Goal: Entertainment & Leisure: Browse casually

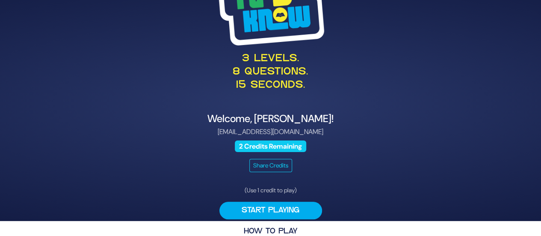
scroll to position [29, 0]
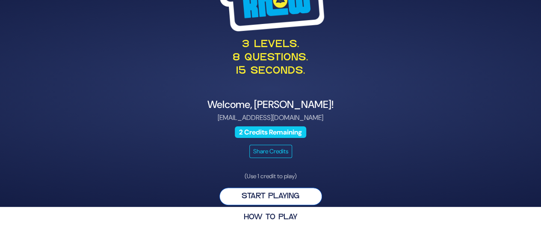
click at [236, 196] on button "Start Playing" at bounding box center [270, 196] width 103 height 18
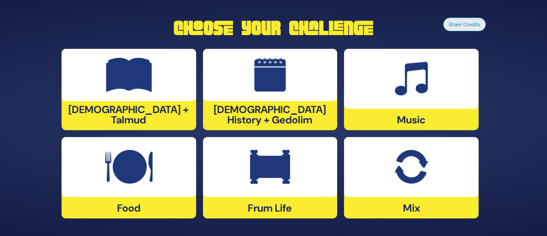
click at [102, 94] on div at bounding box center [129, 75] width 135 height 52
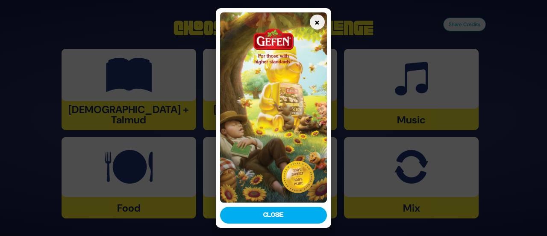
click at [264, 215] on button "Close" at bounding box center [273, 214] width 106 height 17
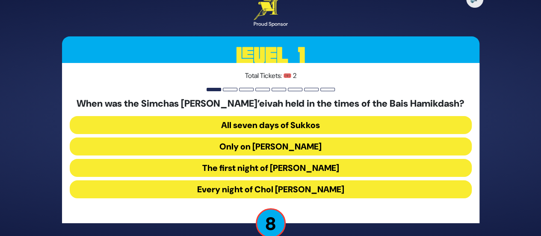
click at [348, 126] on button "All seven days of Sukkos" at bounding box center [271, 125] width 402 height 18
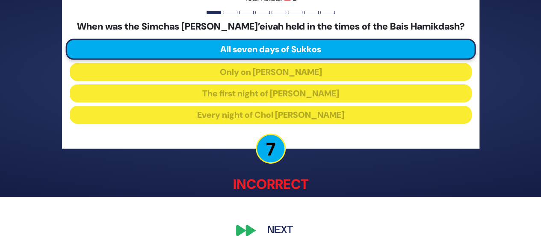
scroll to position [53, 0]
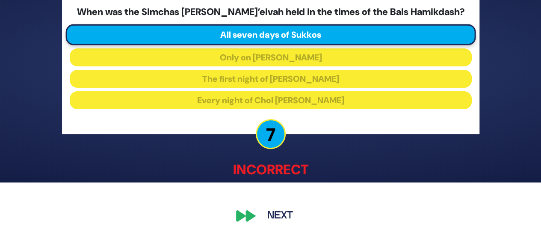
click at [280, 214] on button "Next" at bounding box center [280, 216] width 50 height 20
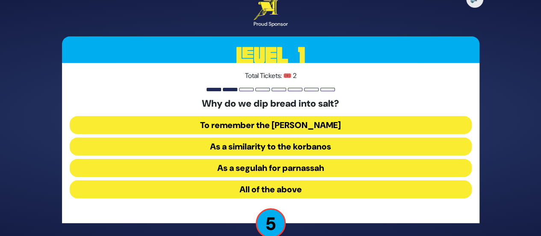
click at [332, 148] on button "As a similarity to the korbanos" at bounding box center [271, 146] width 402 height 18
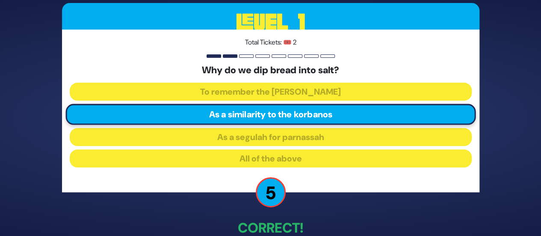
scroll to position [49, 0]
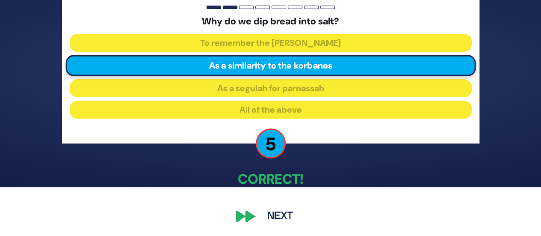
click at [289, 217] on button "Next" at bounding box center [280, 216] width 50 height 20
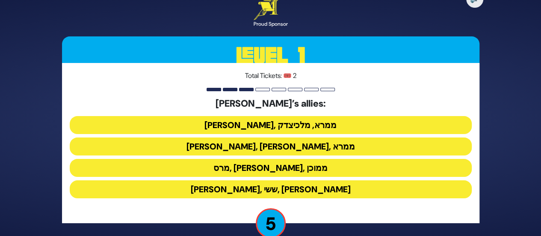
click at [317, 150] on button "ענר, אשכול, ממרא" at bounding box center [271, 146] width 402 height 18
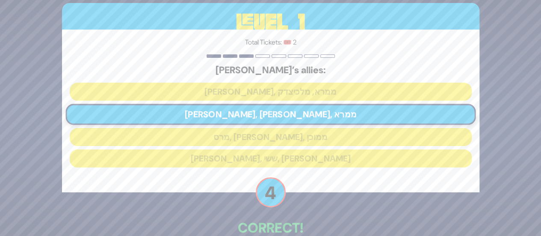
scroll to position [49, 0]
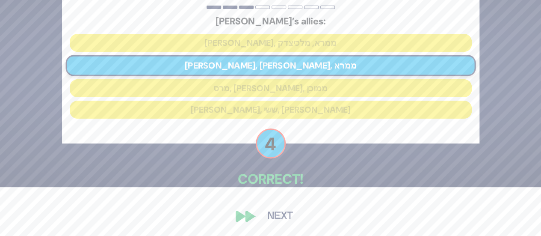
click at [279, 221] on button "Next" at bounding box center [280, 216] width 50 height 20
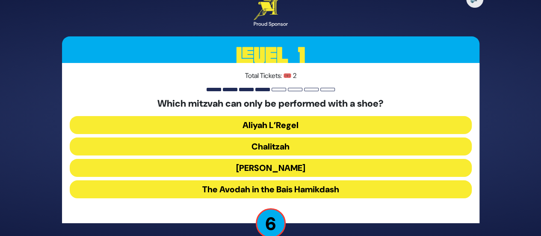
click at [332, 148] on button "Chalitzah" at bounding box center [271, 146] width 402 height 18
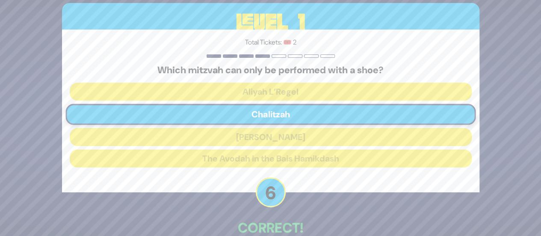
scroll to position [49, 0]
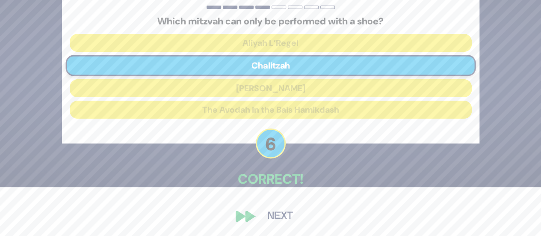
click at [281, 215] on button "Next" at bounding box center [280, 216] width 50 height 20
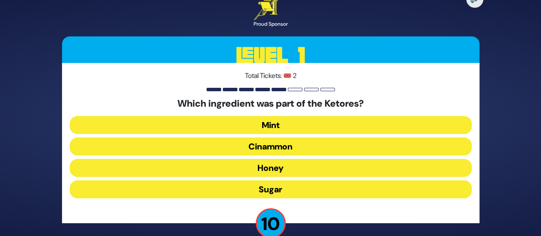
click at [327, 146] on button "Cinammon" at bounding box center [271, 146] width 402 height 18
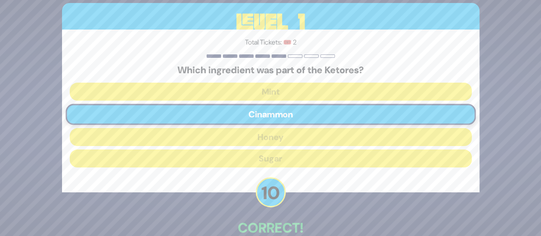
scroll to position [49, 0]
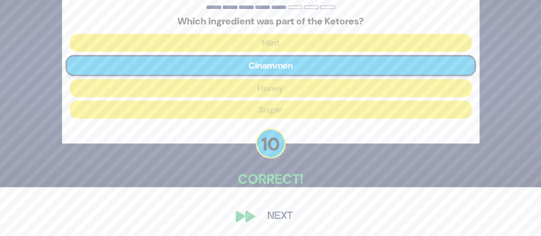
click at [283, 215] on button "Next" at bounding box center [280, 216] width 50 height 20
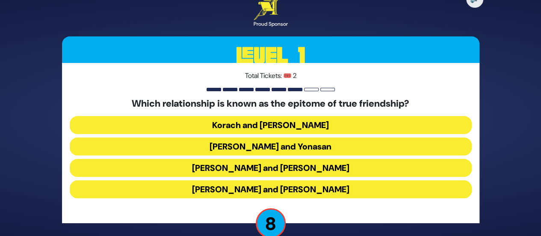
click at [326, 146] on button "Dovid and Yonasan" at bounding box center [271, 146] width 402 height 18
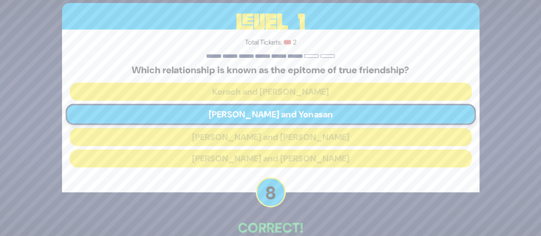
scroll to position [49, 0]
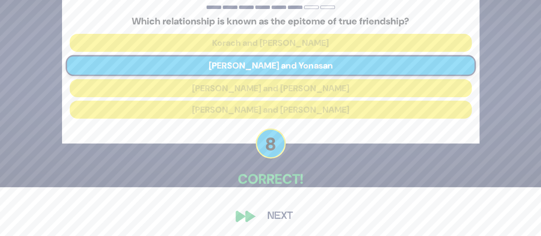
click at [285, 215] on button "Next" at bounding box center [280, 216] width 50 height 20
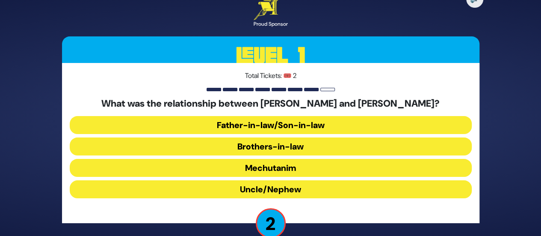
click at [327, 125] on button "Father-in-law/Son-in-law" at bounding box center [271, 125] width 402 height 18
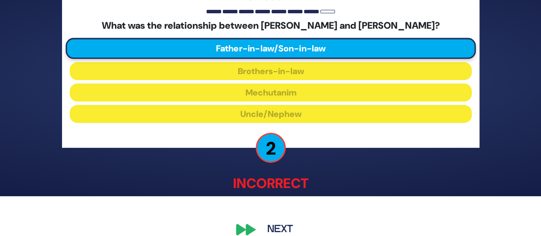
scroll to position [53, 0]
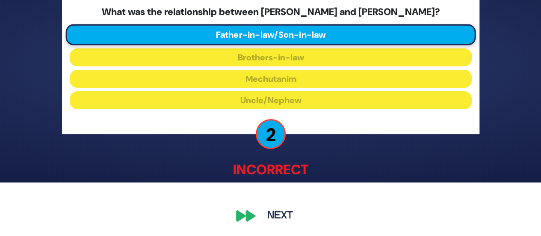
click at [288, 218] on button "Next" at bounding box center [280, 216] width 50 height 20
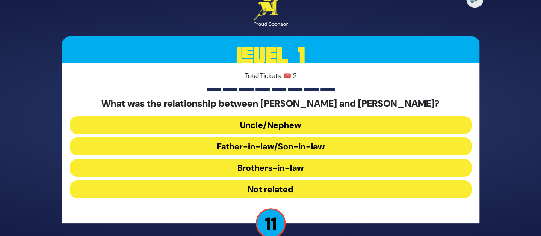
click at [326, 172] on button "Brothers-in-law" at bounding box center [271, 168] width 402 height 18
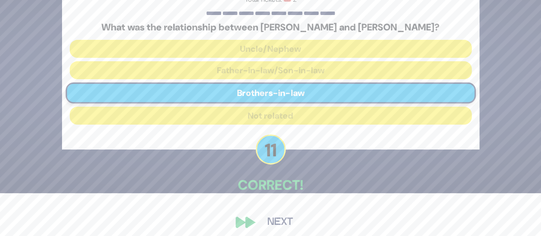
scroll to position [49, 0]
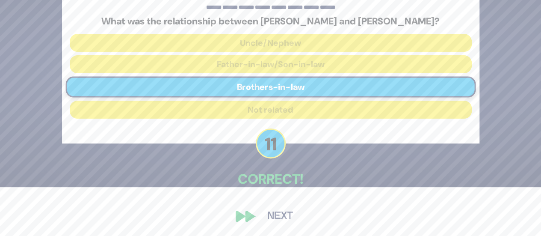
click at [283, 216] on button "Next" at bounding box center [280, 216] width 50 height 20
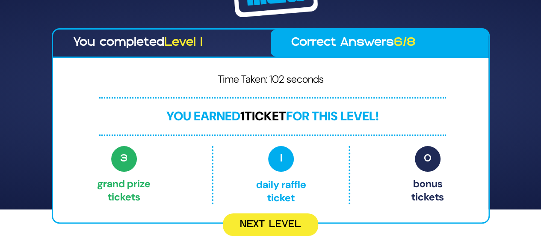
scroll to position [26, 0]
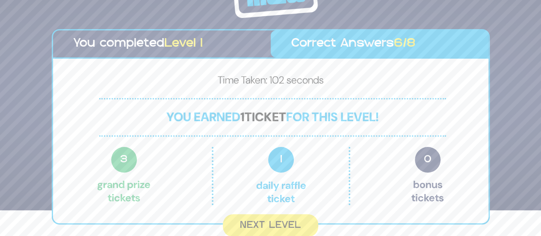
click at [281, 226] on button "Next Level" at bounding box center [270, 225] width 95 height 23
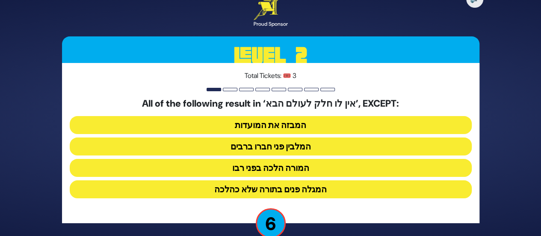
scroll to position [16, 0]
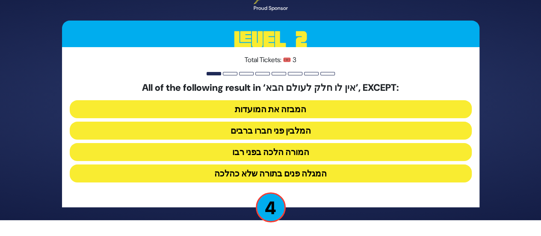
click at [333, 111] on button "המבזה את המועדות" at bounding box center [271, 109] width 402 height 18
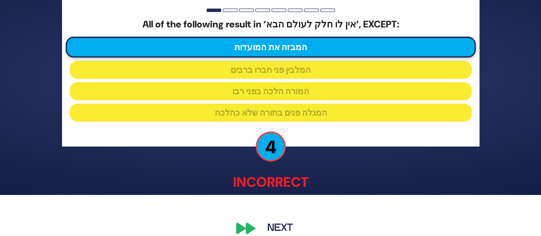
scroll to position [53, 0]
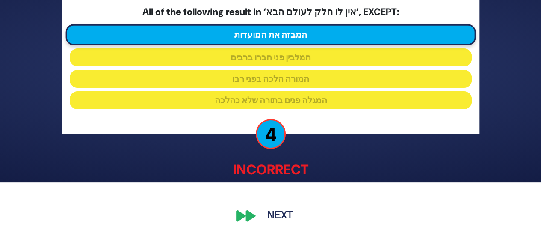
click at [281, 214] on button "Next" at bounding box center [280, 216] width 50 height 20
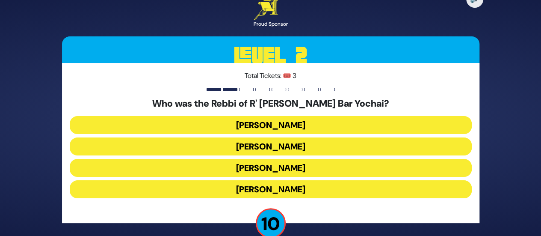
scroll to position [16, 0]
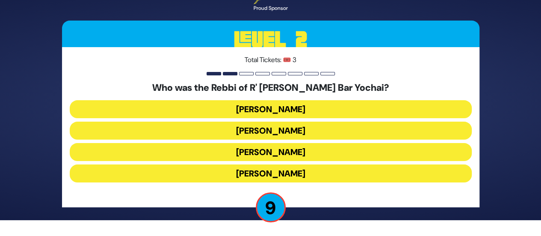
click at [320, 171] on button "Rabbi Akiva" at bounding box center [271, 173] width 402 height 18
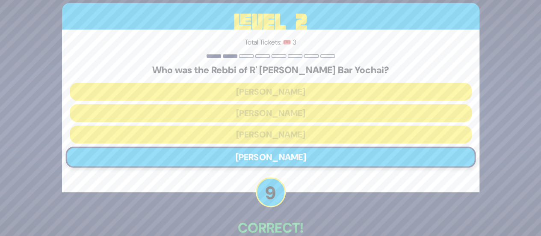
scroll to position [49, 0]
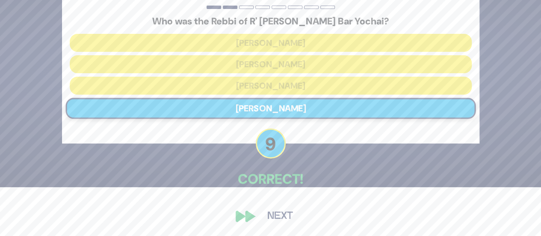
click at [283, 221] on button "Next" at bounding box center [280, 216] width 50 height 20
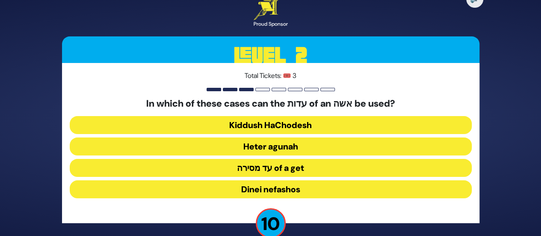
scroll to position [16, 0]
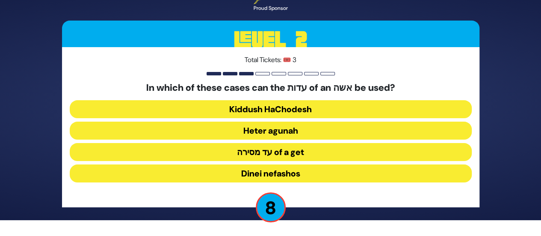
click at [323, 132] on button "Heter agunah" at bounding box center [271, 130] width 402 height 18
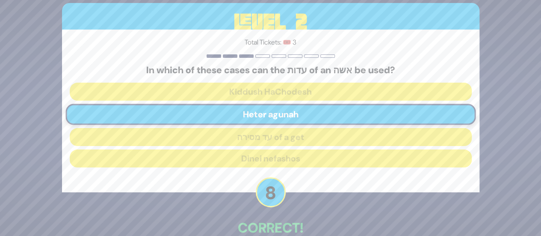
scroll to position [49, 0]
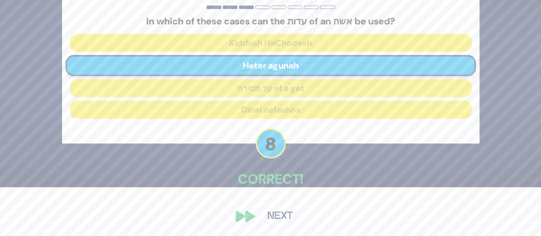
click at [282, 216] on button "Next" at bounding box center [280, 216] width 50 height 20
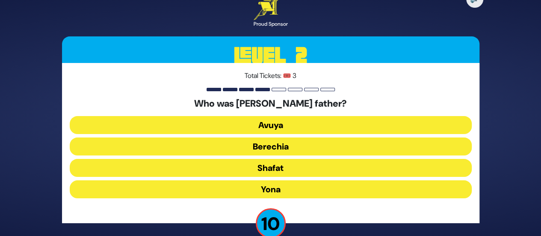
click at [495, 182] on div "🔊 Proud Sponsor Level 2 Total Tickets: 🎟️ 3 Who was Elisha Hanavi’s father? Avu…" at bounding box center [270, 118] width 541 height 236
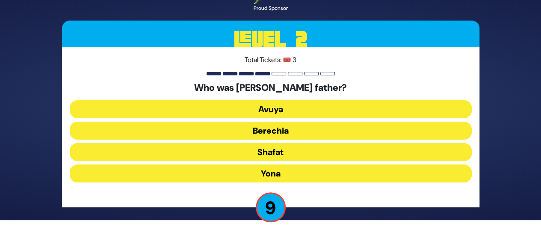
click at [313, 152] on button "Shafat" at bounding box center [271, 152] width 402 height 18
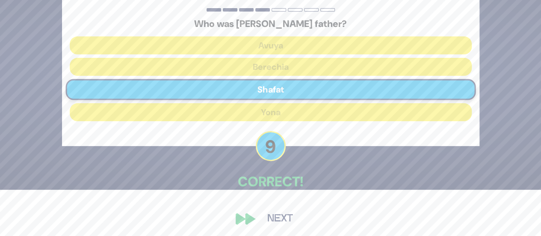
scroll to position [49, 0]
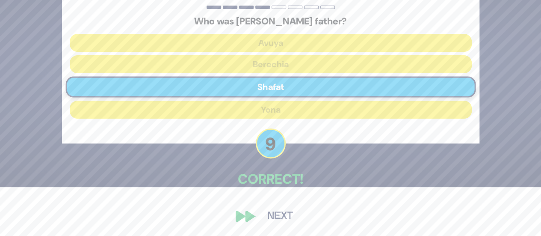
click at [286, 215] on button "Next" at bounding box center [280, 216] width 50 height 20
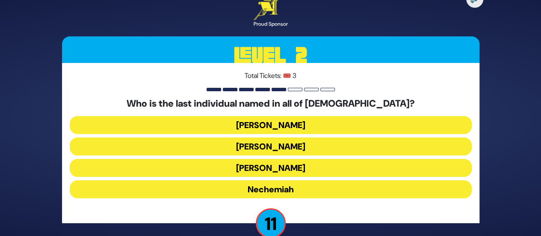
scroll to position [16, 0]
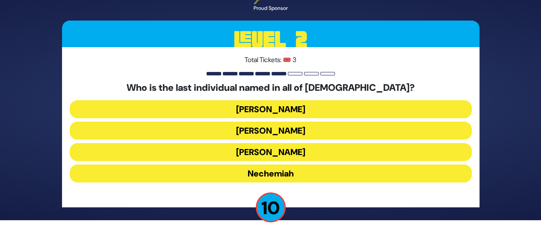
click at [316, 107] on button "Mordechai" at bounding box center [271, 109] width 402 height 18
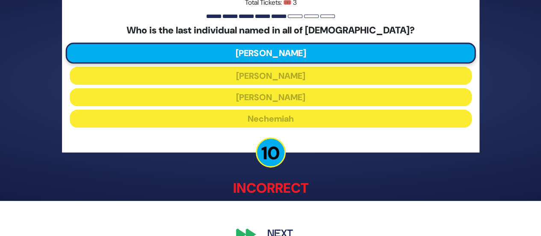
scroll to position [53, 0]
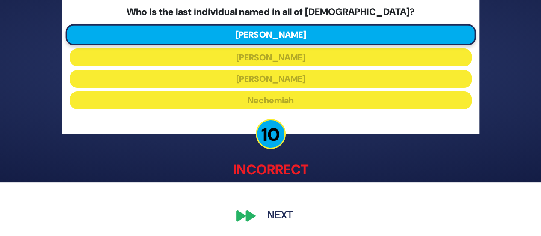
click at [289, 212] on button "Next" at bounding box center [280, 216] width 50 height 20
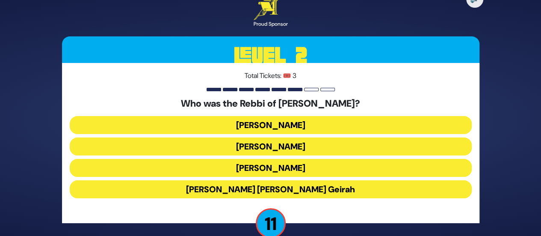
click at [318, 148] on button "Achiya Hashiloni" at bounding box center [271, 146] width 402 height 18
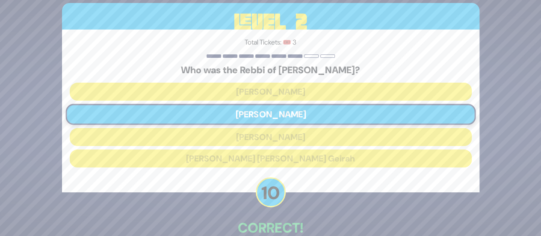
scroll to position [49, 0]
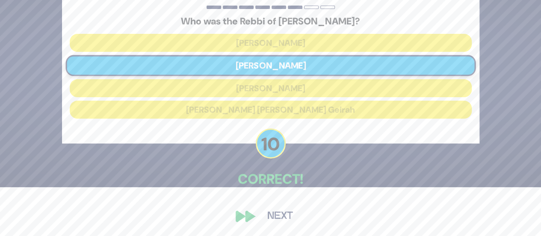
click at [280, 218] on button "Next" at bounding box center [280, 216] width 50 height 20
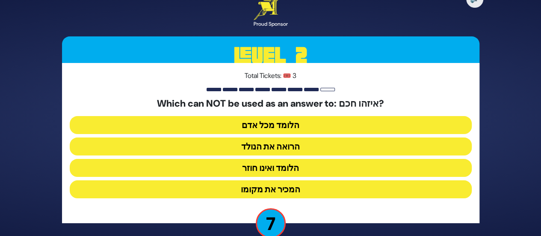
scroll to position [16, 0]
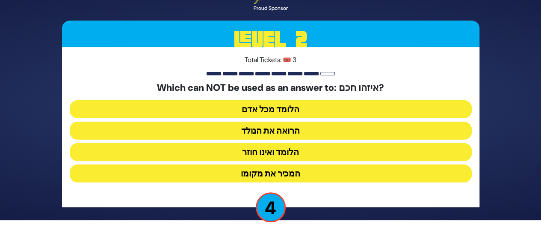
click at [317, 153] on button "הלומד ואינו חוזר" at bounding box center [271, 152] width 402 height 18
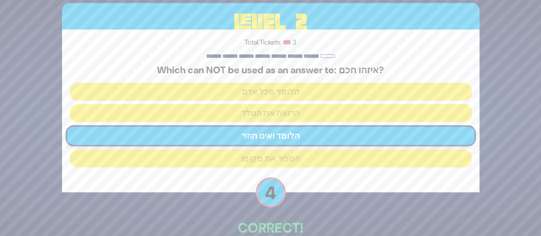
scroll to position [49, 0]
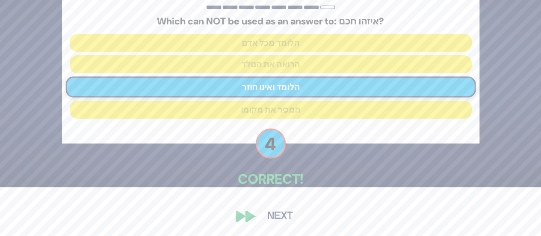
click at [284, 217] on button "Next" at bounding box center [280, 216] width 50 height 20
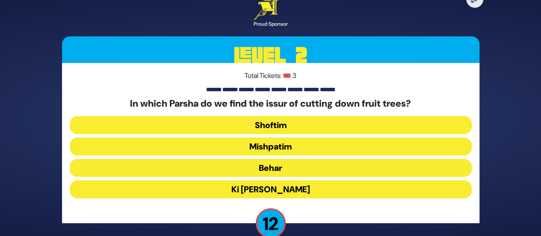
scroll to position [16, 0]
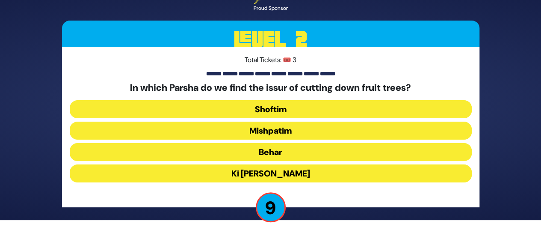
click at [311, 109] on button "Shoftim" at bounding box center [271, 109] width 402 height 18
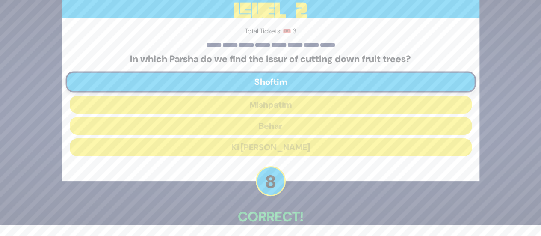
scroll to position [49, 0]
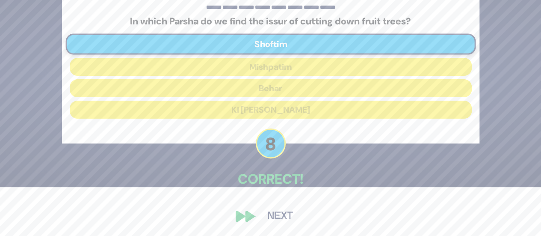
click at [283, 213] on button "Next" at bounding box center [280, 216] width 50 height 20
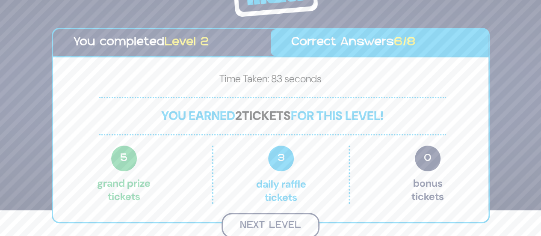
click at [298, 221] on button "Next Level" at bounding box center [270, 224] width 98 height 25
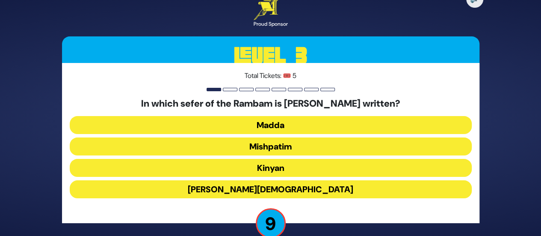
click at [366, 188] on button "Zera’im" at bounding box center [271, 189] width 402 height 18
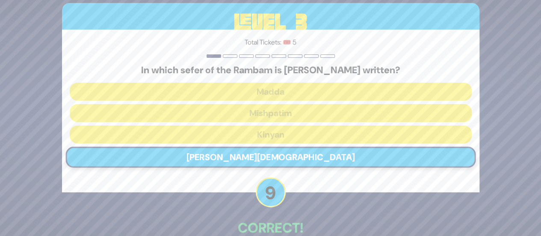
scroll to position [49, 0]
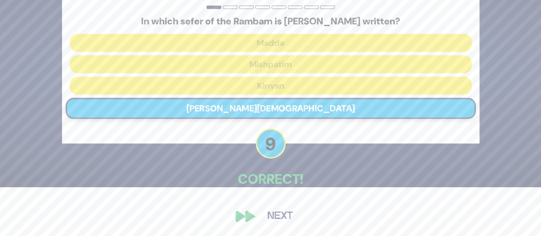
click at [288, 215] on button "Next" at bounding box center [280, 216] width 50 height 20
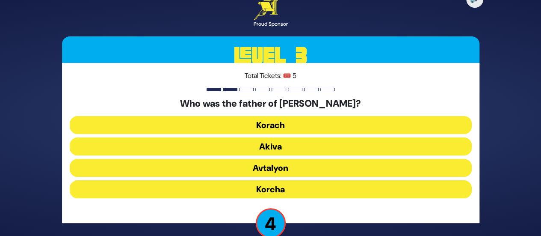
click at [371, 148] on button "Akiva" at bounding box center [271, 146] width 402 height 18
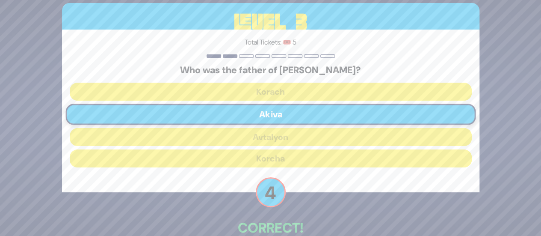
scroll to position [49, 0]
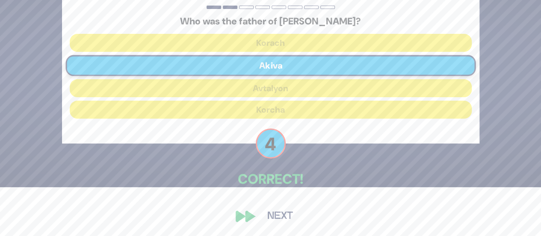
click at [287, 215] on button "Next" at bounding box center [280, 216] width 50 height 20
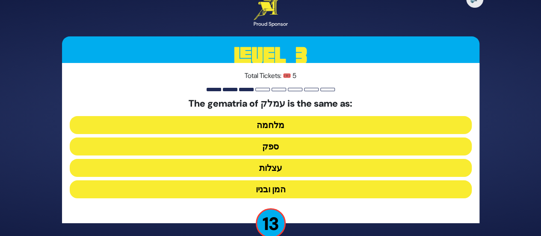
click at [355, 152] on button "ספק" at bounding box center [271, 146] width 402 height 18
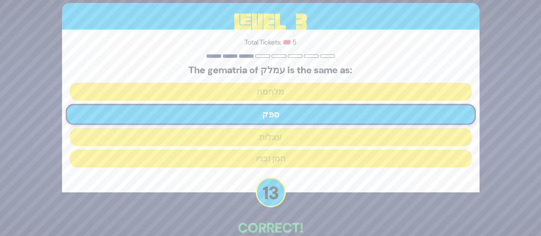
scroll to position [49, 0]
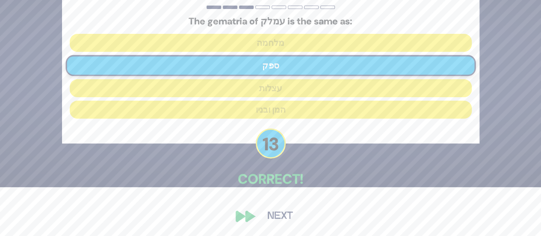
click at [286, 221] on button "Next" at bounding box center [280, 216] width 50 height 20
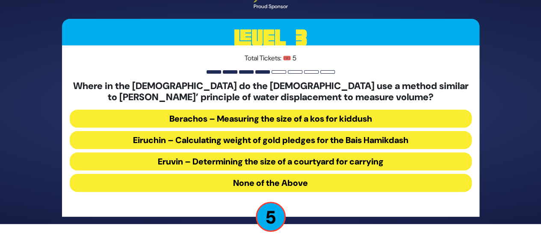
scroll to position [21, 0]
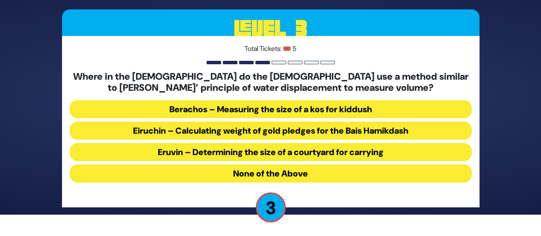
click at [392, 109] on button "Berachos – Measuring the size of a kos for kiddush" at bounding box center [271, 109] width 402 height 18
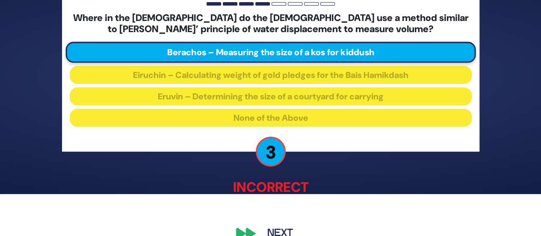
scroll to position [59, 0]
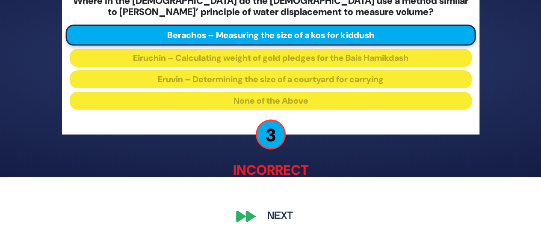
click at [280, 219] on button "Next" at bounding box center [280, 216] width 50 height 20
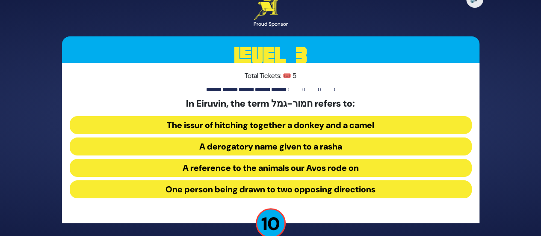
scroll to position [16, 0]
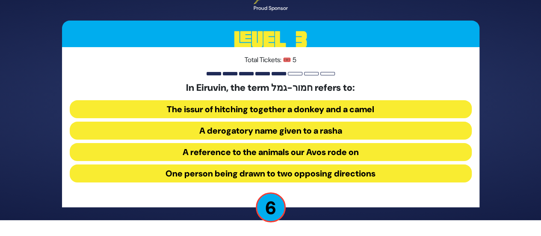
click at [424, 170] on button "One person being drawn to two opposing directions" at bounding box center [271, 173] width 402 height 18
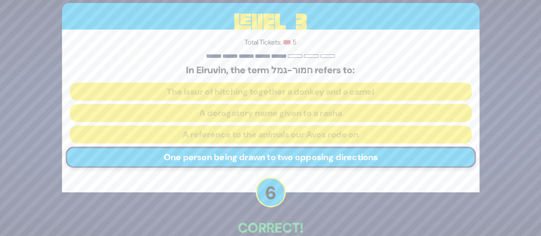
scroll to position [49, 0]
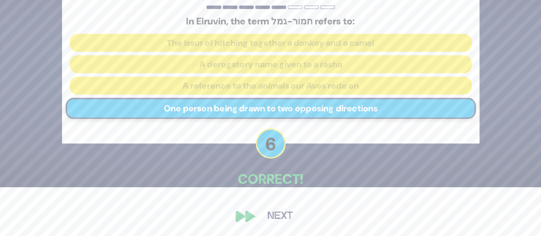
click at [281, 215] on button "Next" at bounding box center [280, 216] width 50 height 20
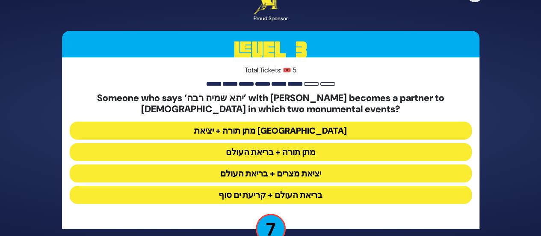
click at [337, 154] on button "מתן תורה + בריאת העולם" at bounding box center [271, 152] width 402 height 18
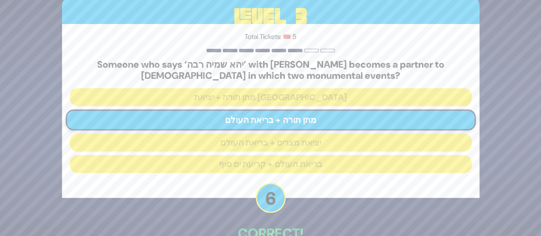
scroll to position [55, 0]
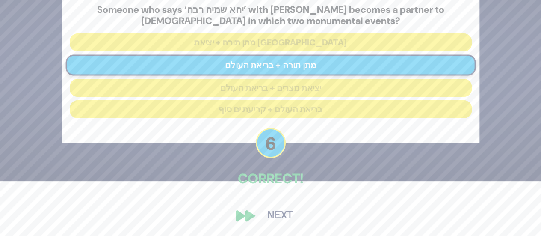
click at [280, 217] on button "Next" at bounding box center [280, 216] width 50 height 20
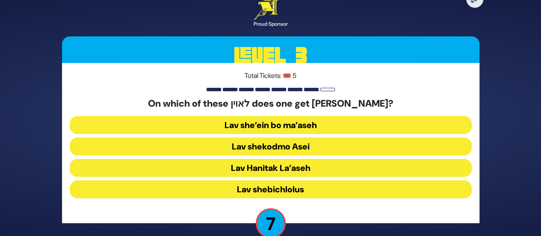
click at [429, 146] on button "Lav shekodmo Asei" at bounding box center [271, 146] width 402 height 18
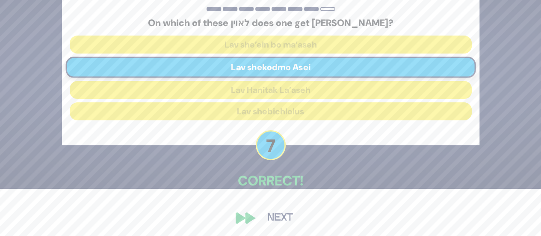
scroll to position [49, 0]
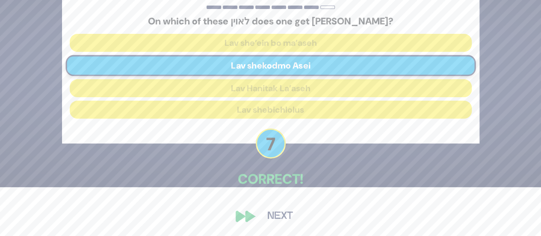
click at [282, 215] on button "Next" at bounding box center [280, 216] width 50 height 20
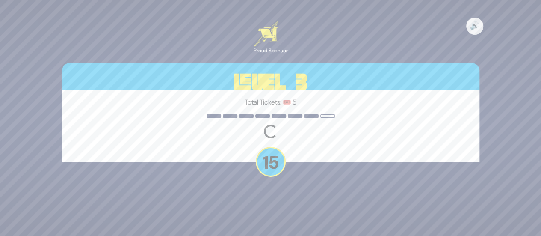
scroll to position [0, 0]
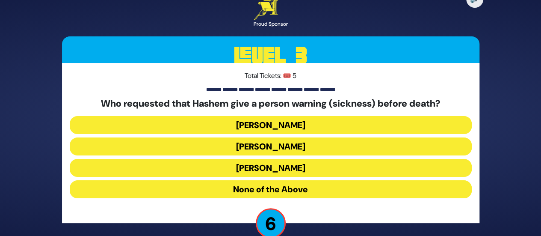
click at [360, 163] on button "Yaakov" at bounding box center [271, 168] width 402 height 18
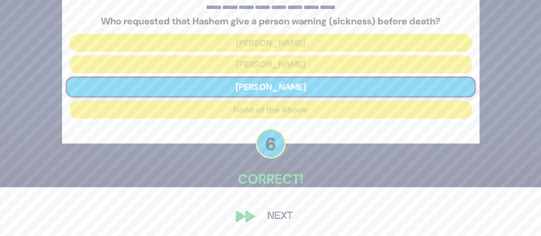
click at [282, 218] on button "Next" at bounding box center [280, 216] width 50 height 20
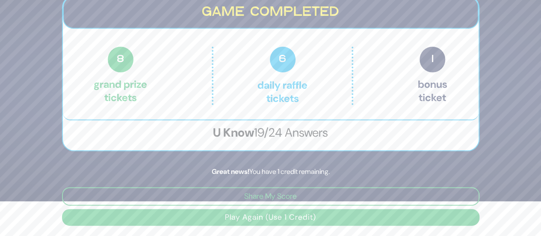
scroll to position [34, 0]
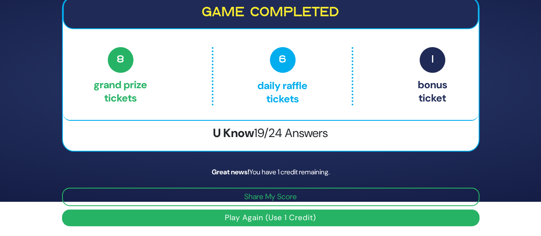
click at [366, 218] on button "Play Again (Use 1 Credit)" at bounding box center [270, 217] width 417 height 17
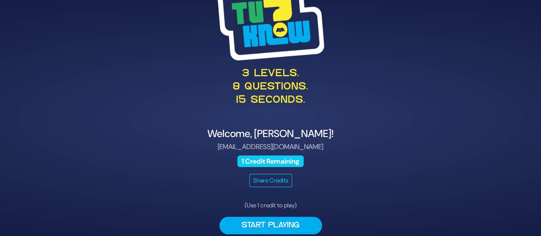
scroll to position [29, 0]
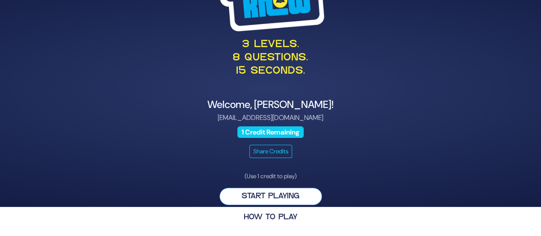
click at [303, 195] on button "Start Playing" at bounding box center [270, 196] width 103 height 18
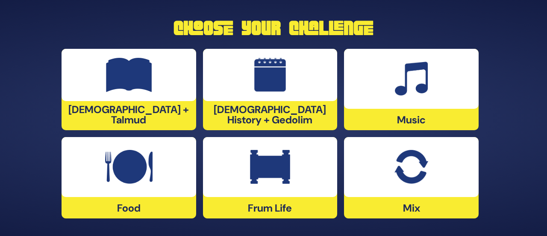
click at [281, 170] on img at bounding box center [270, 167] width 40 height 34
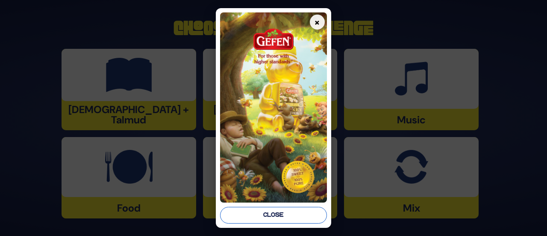
click at [309, 215] on button "Close" at bounding box center [273, 214] width 106 height 17
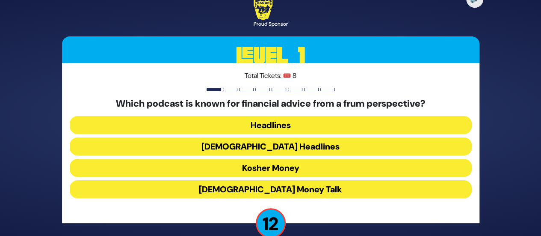
scroll to position [16, 0]
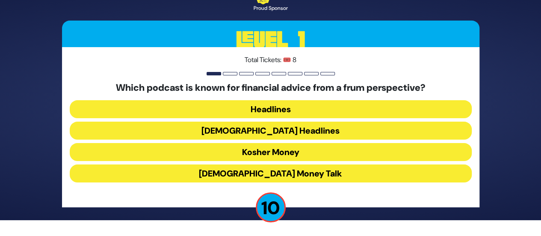
click at [337, 151] on button "Kosher Money" at bounding box center [271, 152] width 402 height 18
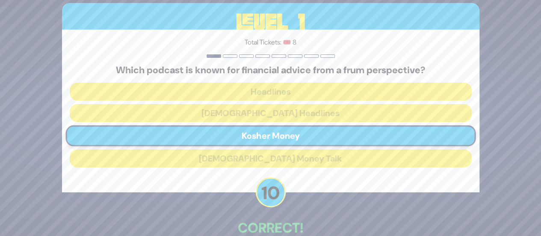
scroll to position [49, 0]
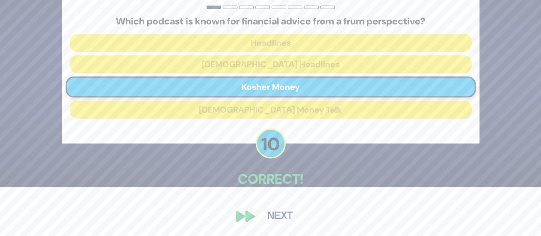
click at [286, 214] on button "Next" at bounding box center [280, 216] width 50 height 20
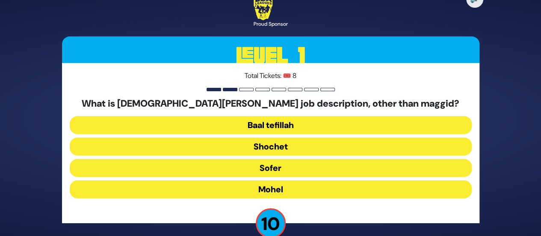
click at [318, 191] on button "Mohel" at bounding box center [271, 189] width 402 height 18
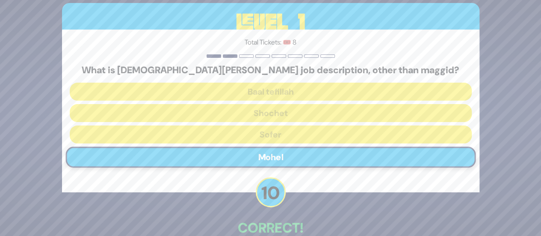
scroll to position [49, 0]
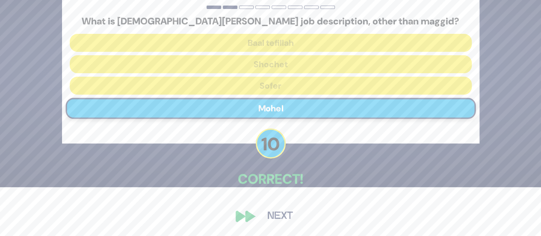
click at [286, 216] on button "Next" at bounding box center [280, 216] width 50 height 20
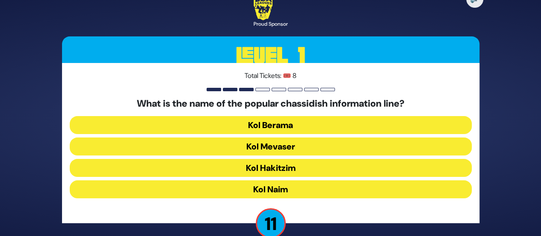
click at [327, 148] on button "Kol Mevaser" at bounding box center [271, 146] width 402 height 18
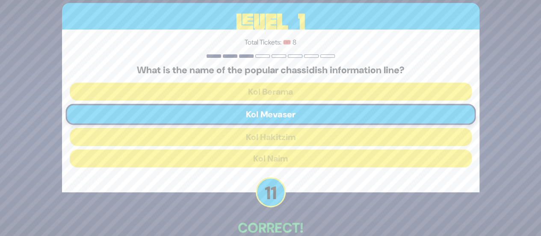
scroll to position [49, 0]
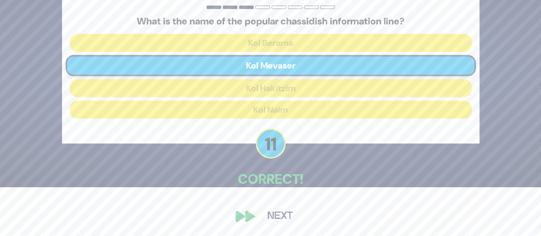
click at [285, 215] on button "Next" at bounding box center [280, 216] width 50 height 20
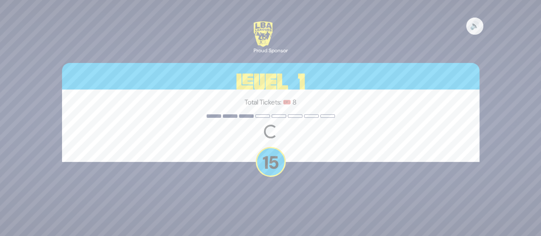
scroll to position [0, 0]
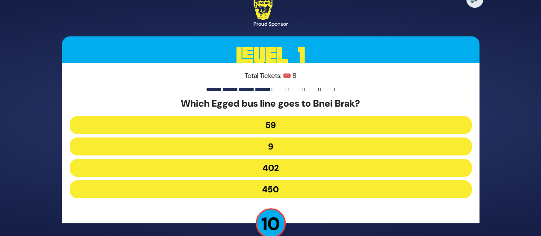
click at [333, 168] on button "402" at bounding box center [271, 168] width 402 height 18
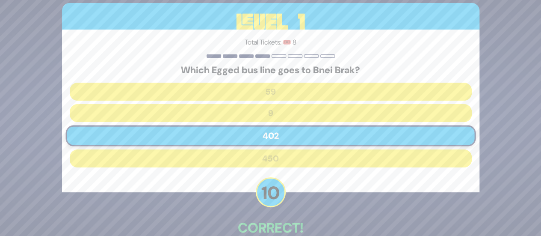
scroll to position [49, 0]
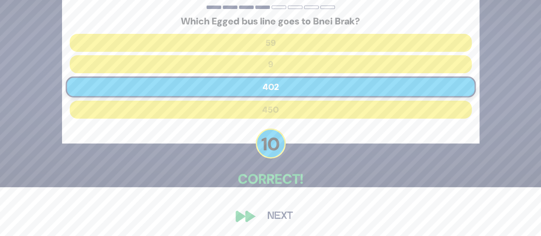
click at [286, 218] on button "Next" at bounding box center [280, 216] width 50 height 20
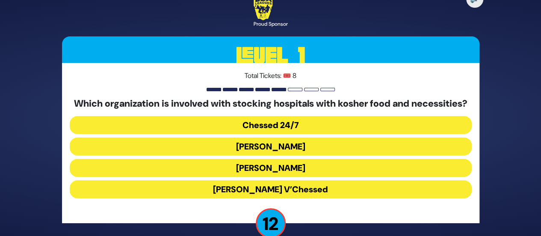
scroll to position [21, 0]
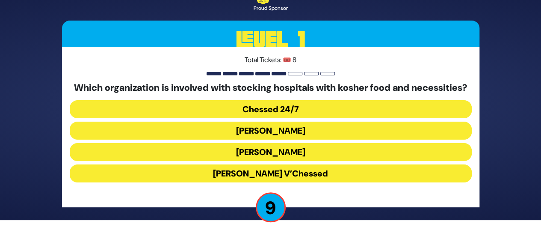
click at [342, 103] on button "Chessed 24/7" at bounding box center [271, 109] width 402 height 18
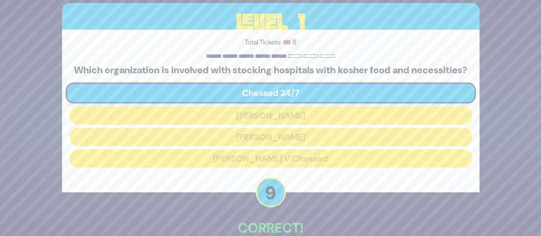
scroll to position [55, 0]
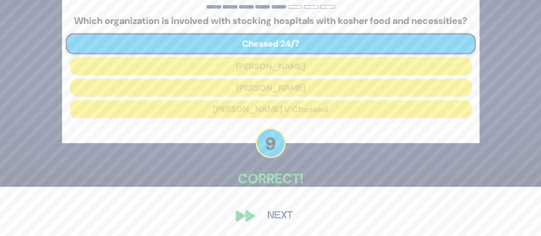
click at [281, 221] on button "Next" at bounding box center [280, 216] width 50 height 20
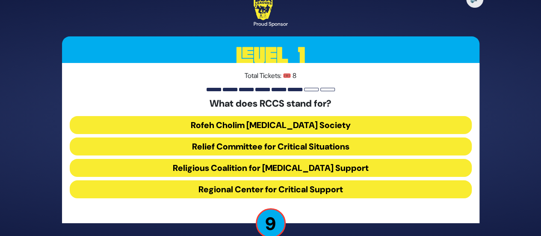
click at [357, 127] on button "Rofeh Cholim [MEDICAL_DATA] Society" at bounding box center [271, 125] width 402 height 18
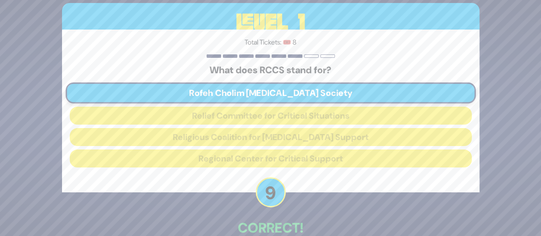
scroll to position [49, 0]
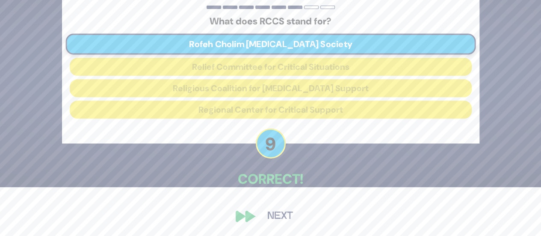
click at [283, 217] on button "Next" at bounding box center [280, 216] width 50 height 20
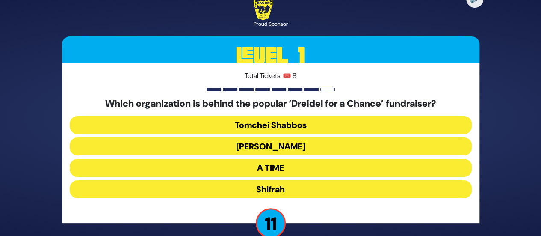
click at [328, 148] on button "[PERSON_NAME]" at bounding box center [271, 146] width 402 height 18
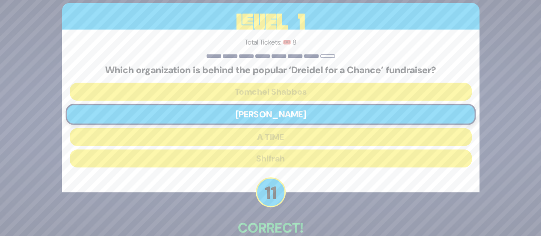
scroll to position [49, 0]
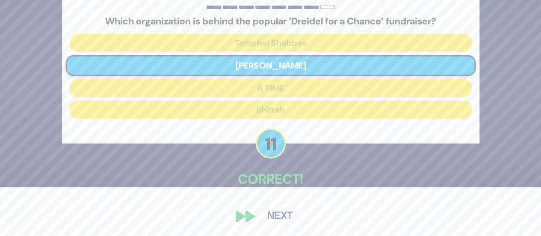
click at [287, 214] on button "Next" at bounding box center [280, 216] width 50 height 20
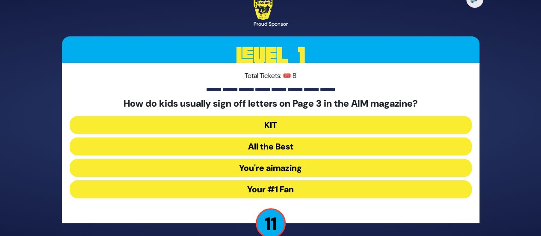
click at [509, 166] on div "🔊 Proud Sponsor Level 1 Total Tickets: 🎟️ 8 How do kids usually sign off letter…" at bounding box center [270, 118] width 541 height 236
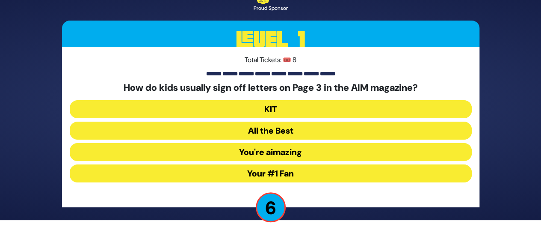
click at [307, 110] on button "KIT" at bounding box center [271, 109] width 402 height 18
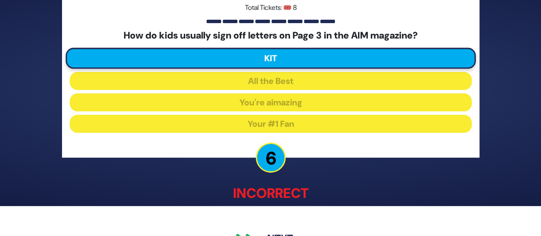
scroll to position [53, 0]
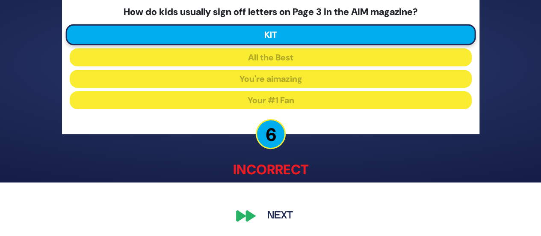
click at [281, 215] on button "Next" at bounding box center [280, 216] width 50 height 20
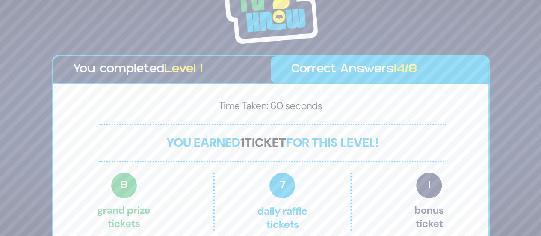
scroll to position [26, 0]
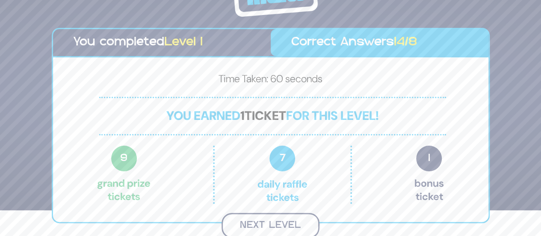
click at [292, 223] on button "Next Level" at bounding box center [270, 224] width 98 height 25
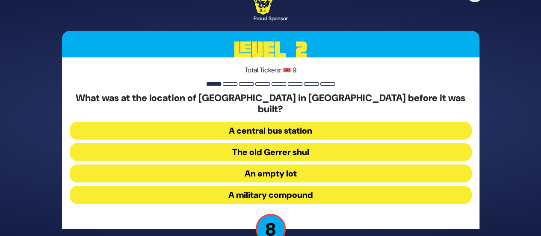
click at [352, 189] on button "A military compound" at bounding box center [271, 195] width 402 height 18
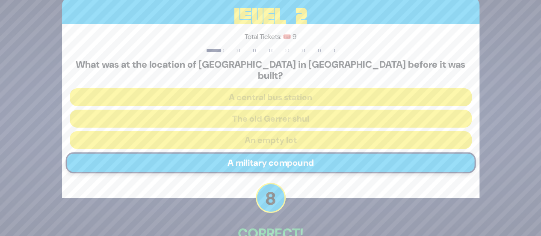
scroll to position [49, 0]
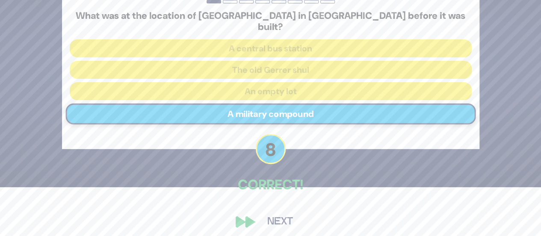
click at [288, 216] on button "Next" at bounding box center [280, 222] width 50 height 20
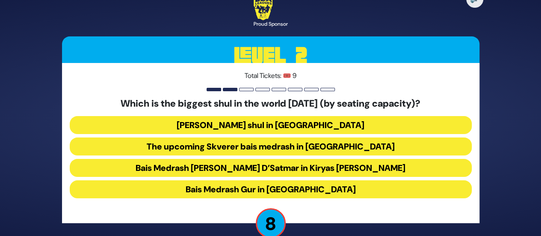
click at [383, 147] on button "The upcoming Skverer bais medrash in [GEOGRAPHIC_DATA]" at bounding box center [271, 146] width 402 height 18
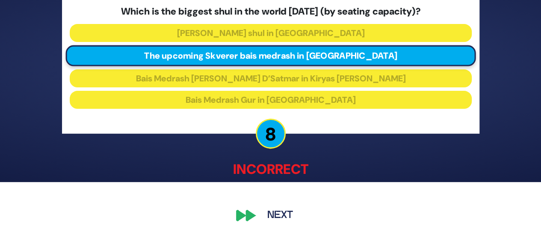
scroll to position [53, 0]
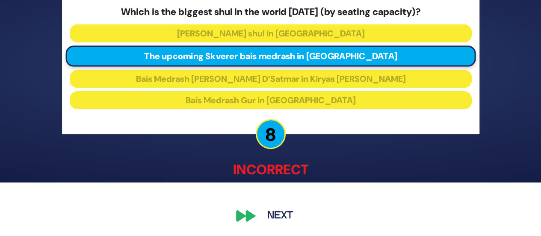
click at [283, 218] on button "Next" at bounding box center [280, 216] width 50 height 20
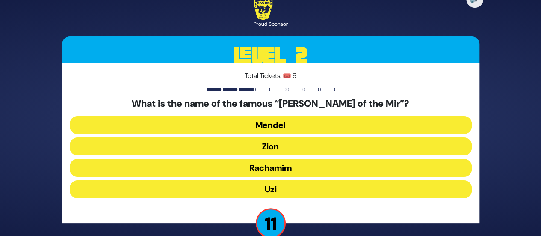
click at [348, 190] on button "Uzi" at bounding box center [271, 189] width 402 height 18
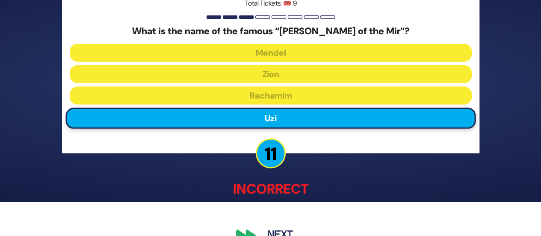
scroll to position [53, 0]
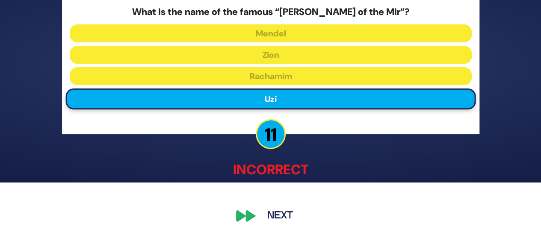
click at [284, 213] on button "Next" at bounding box center [280, 216] width 50 height 20
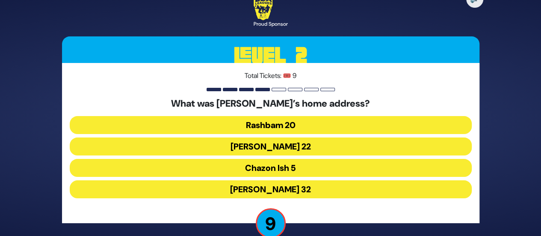
click at [347, 124] on button "Rashbam 20" at bounding box center [271, 125] width 402 height 18
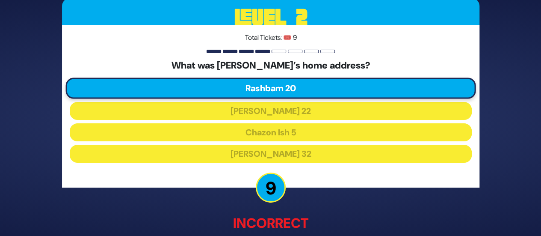
scroll to position [53, 0]
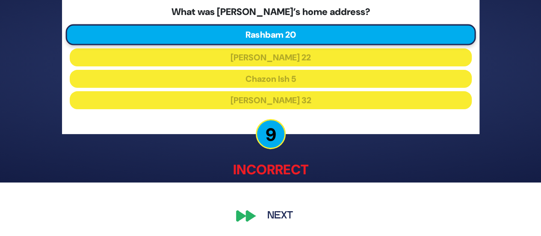
click at [280, 219] on button "Next" at bounding box center [280, 216] width 50 height 20
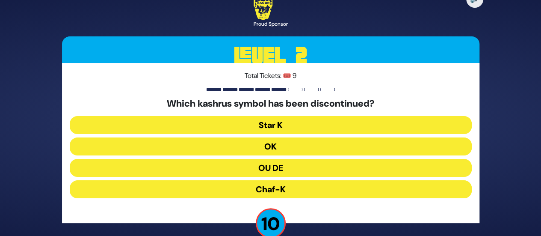
click at [326, 169] on button "OU DE" at bounding box center [271, 168] width 402 height 18
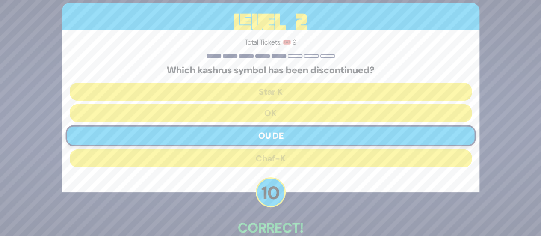
scroll to position [49, 0]
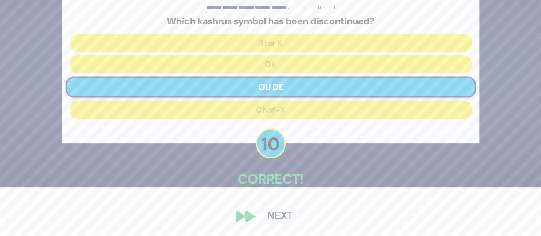
click at [280, 218] on button "Next" at bounding box center [280, 216] width 50 height 20
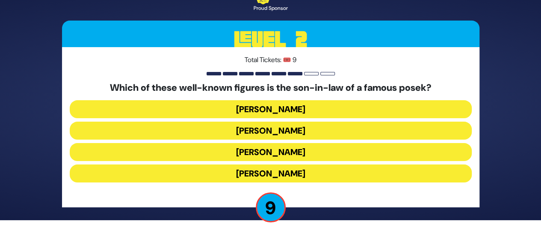
click at [374, 172] on button "[PERSON_NAME]" at bounding box center [271, 173] width 402 height 18
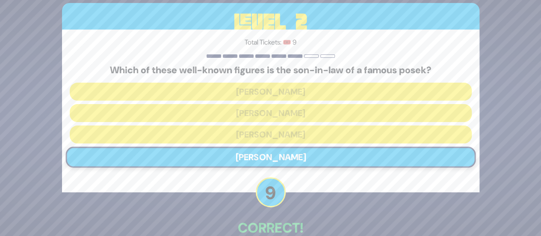
scroll to position [49, 0]
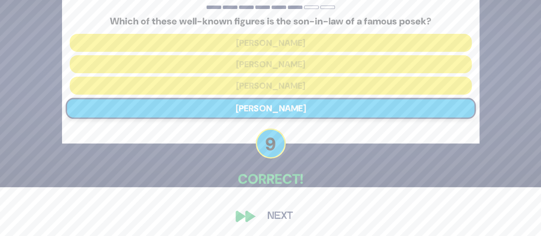
click at [286, 217] on button "Next" at bounding box center [280, 216] width 50 height 20
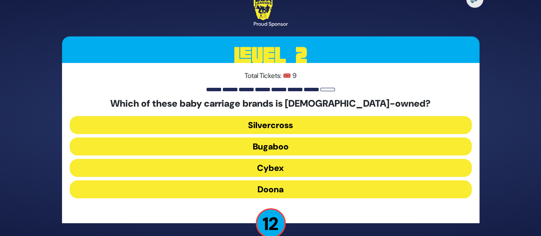
click at [408, 145] on button "Bugaboo" at bounding box center [271, 146] width 402 height 18
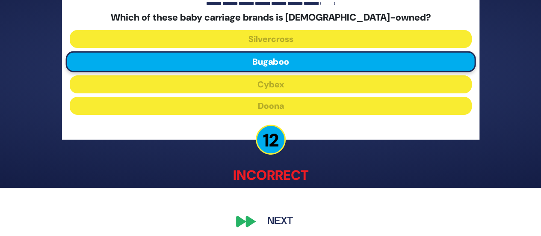
scroll to position [53, 0]
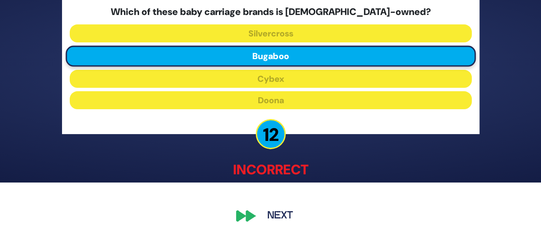
click at [288, 213] on button "Next" at bounding box center [280, 216] width 50 height 20
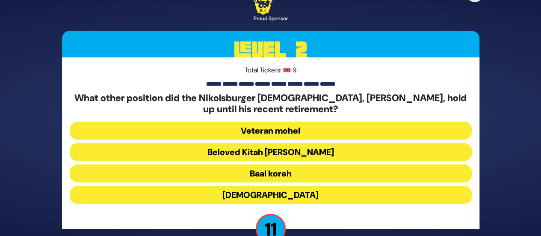
scroll to position [21, 0]
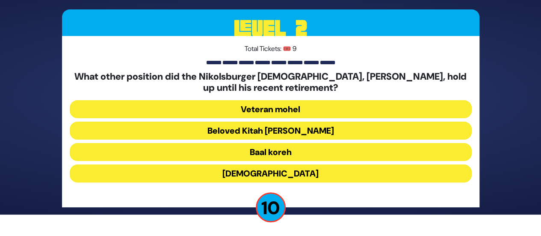
click at [348, 174] on button "[DEMOGRAPHIC_DATA]" at bounding box center [271, 173] width 402 height 18
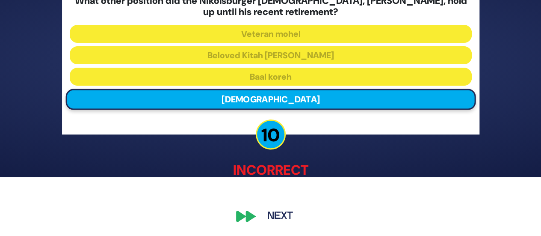
click at [286, 215] on button "Next" at bounding box center [280, 216] width 50 height 20
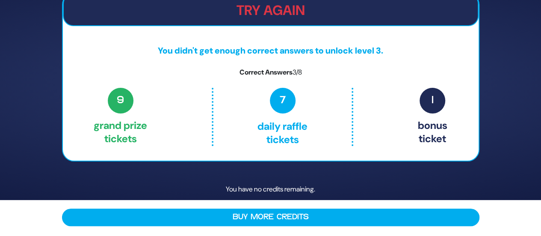
scroll to position [0, 0]
